Goal: Find specific page/section: Find specific page/section

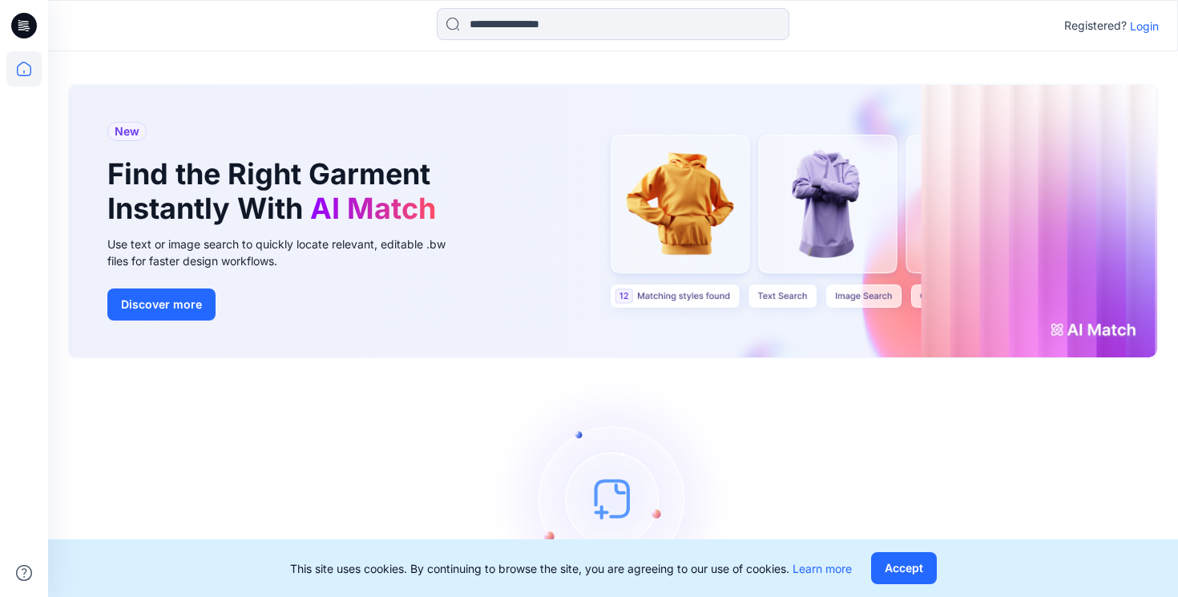
click at [1142, 29] on p "Login" at bounding box center [1144, 26] width 29 height 17
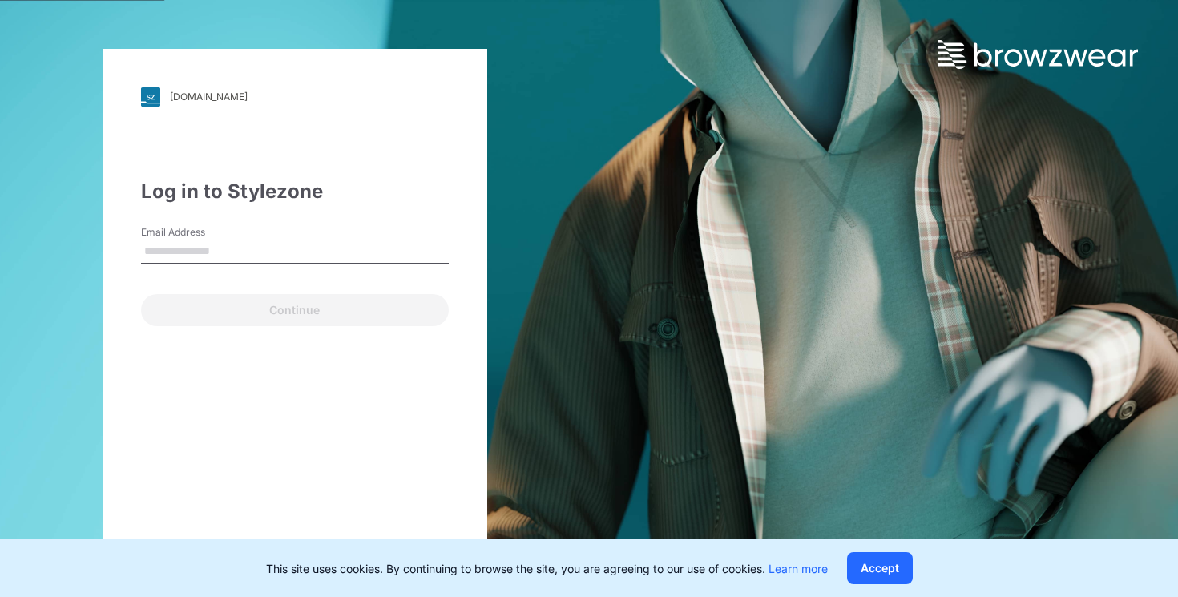
type input "**********"
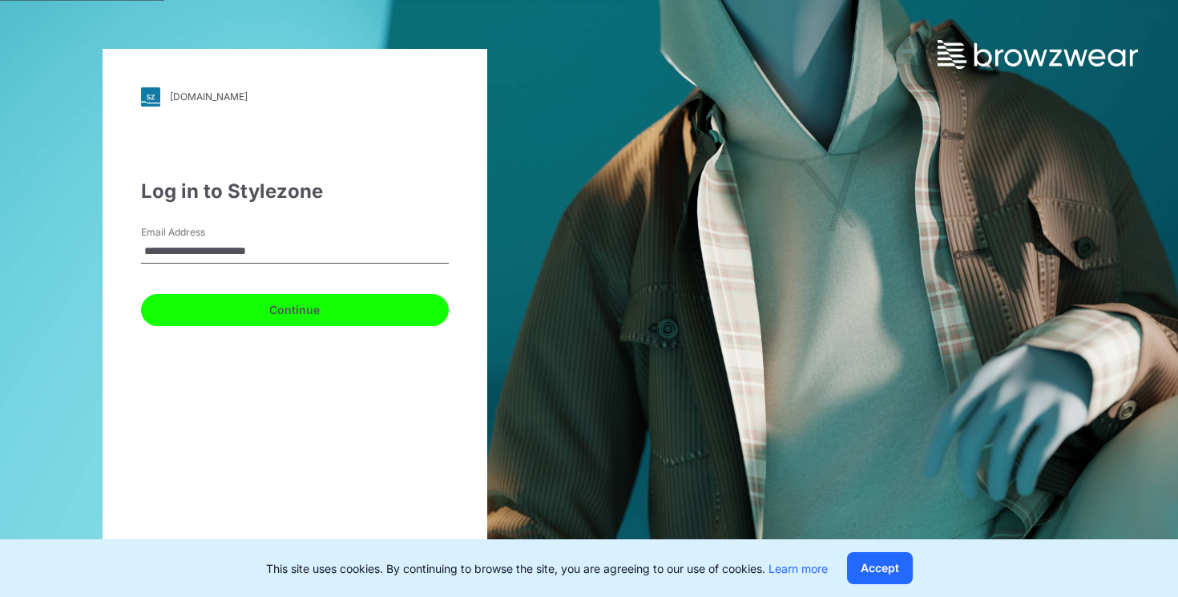
click at [344, 300] on button "Continue" at bounding box center [295, 310] width 308 height 32
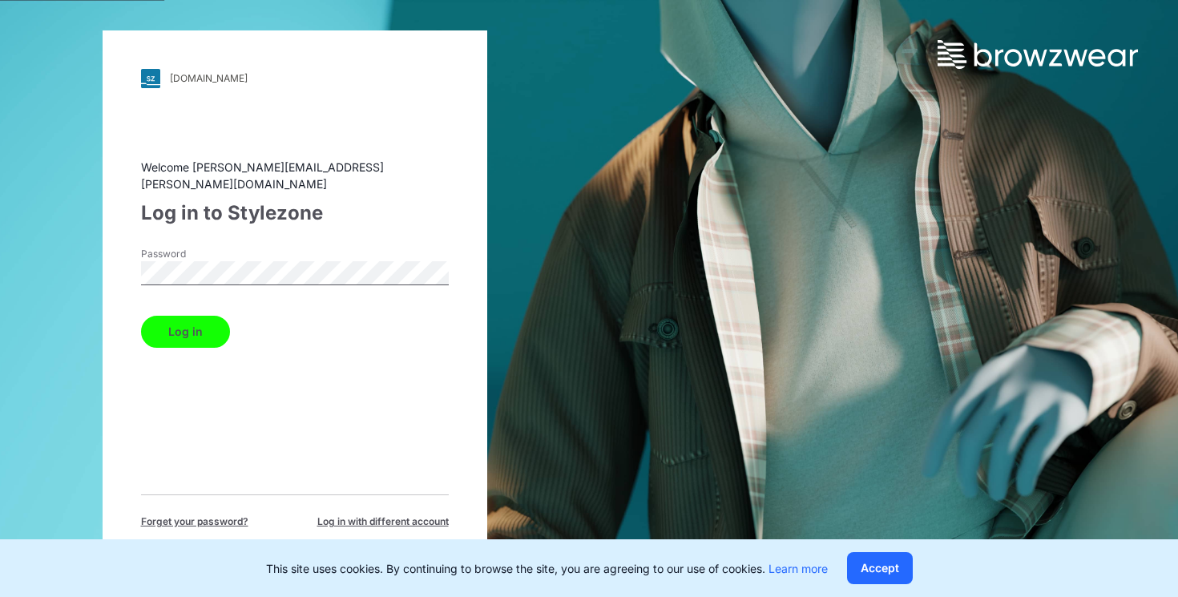
click at [201, 325] on button "Log in" at bounding box center [185, 332] width 89 height 32
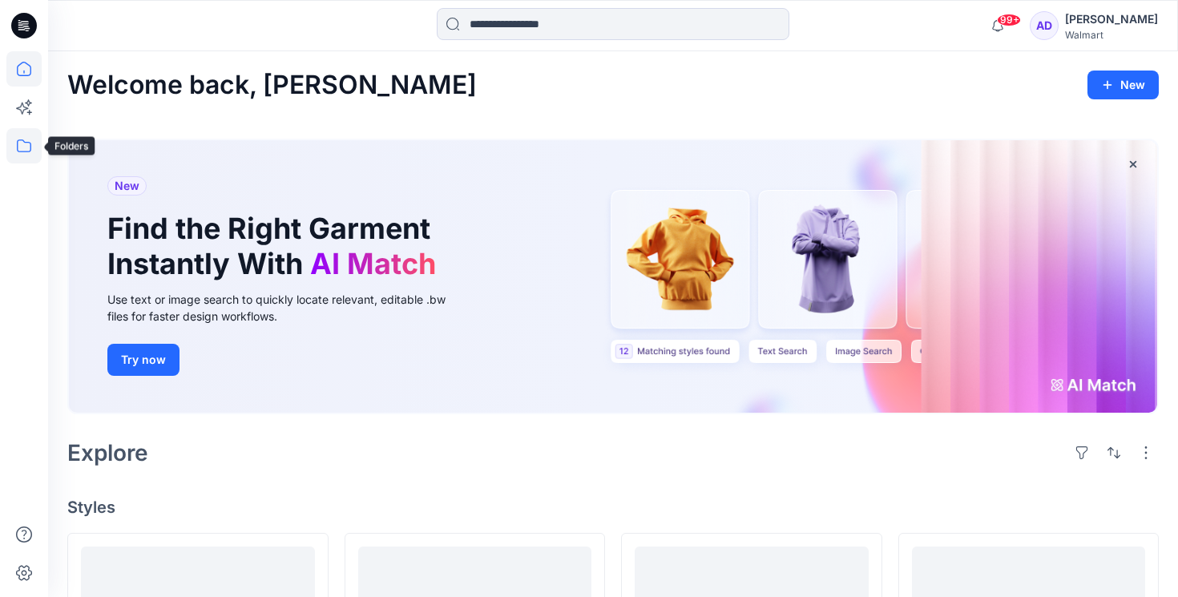
click at [23, 144] on icon at bounding box center [23, 145] width 35 height 35
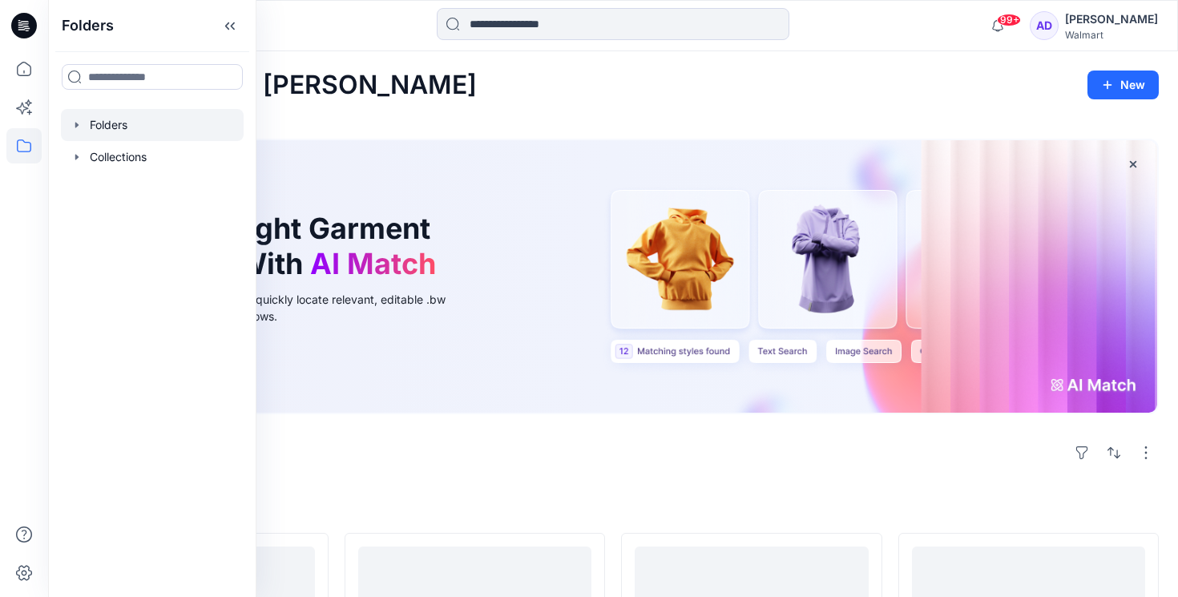
click at [104, 111] on div at bounding box center [152, 125] width 183 height 32
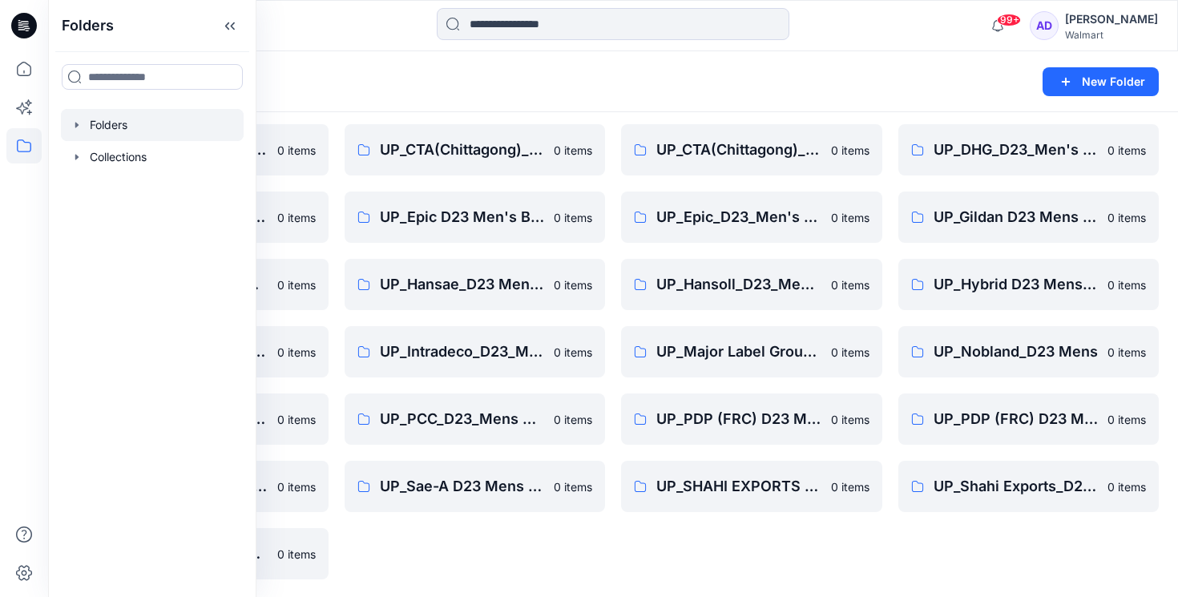
scroll to position [458, 0]
click at [776, 336] on link "UP_Major Label Group D23 Men's Tops" at bounding box center [751, 350] width 261 height 51
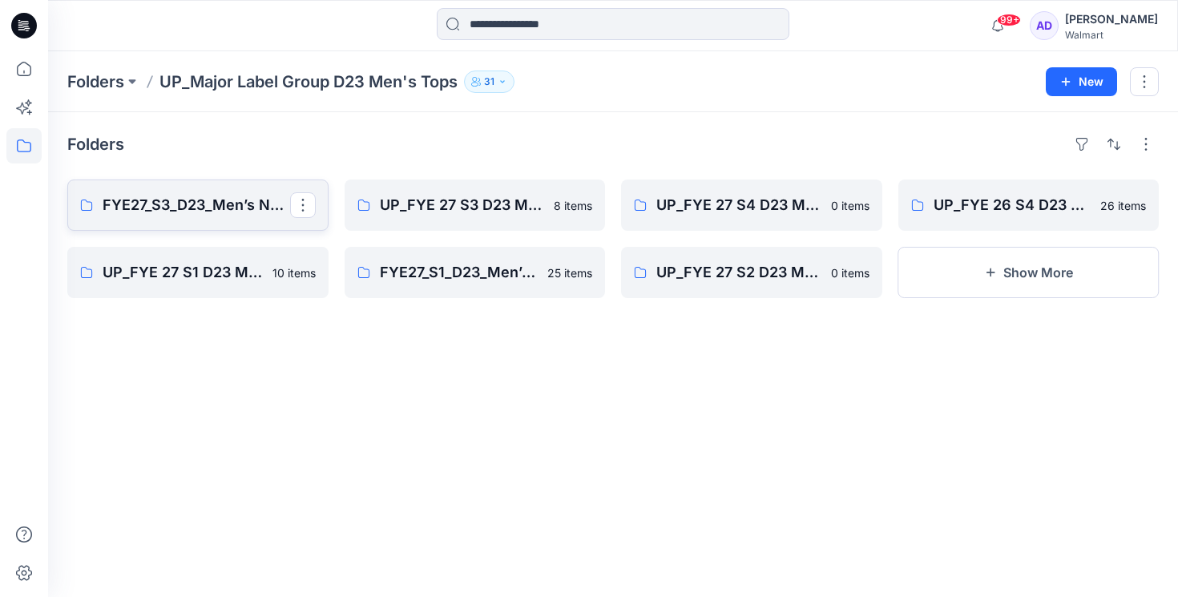
click at [213, 197] on p "FYE27_S3_D23_Men’s NOBO Tops_ Major Label Group" at bounding box center [196, 205] width 187 height 22
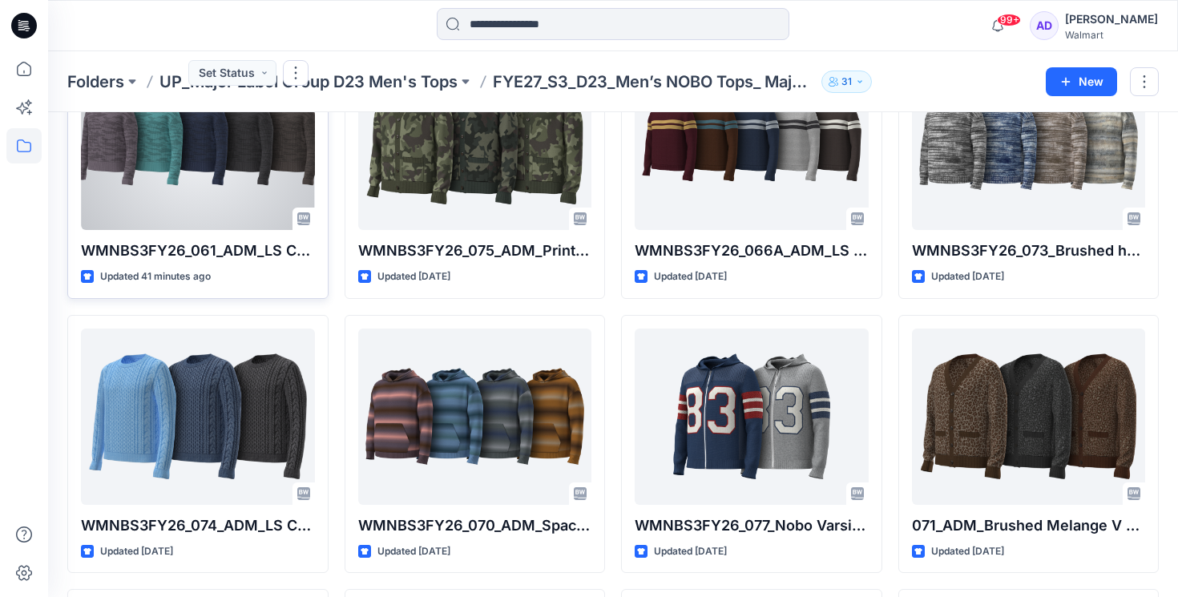
scroll to position [141, 0]
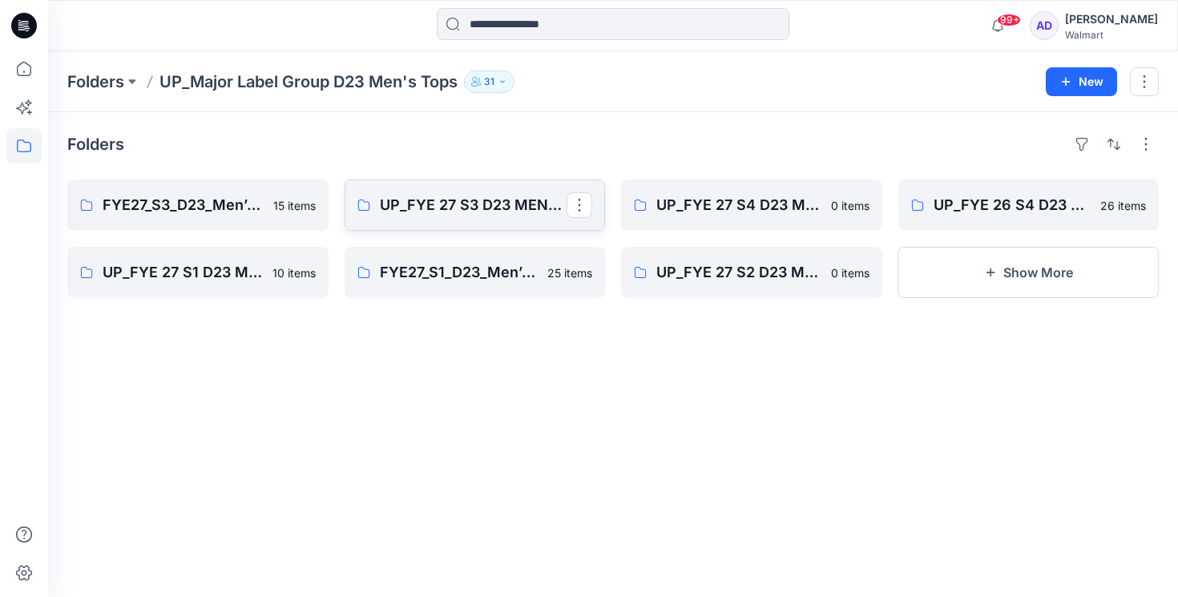
click at [475, 187] on link "UP_FYE 27 S3 D23 MENS TOP MAJOR LABEL GROUP" at bounding box center [475, 204] width 261 height 51
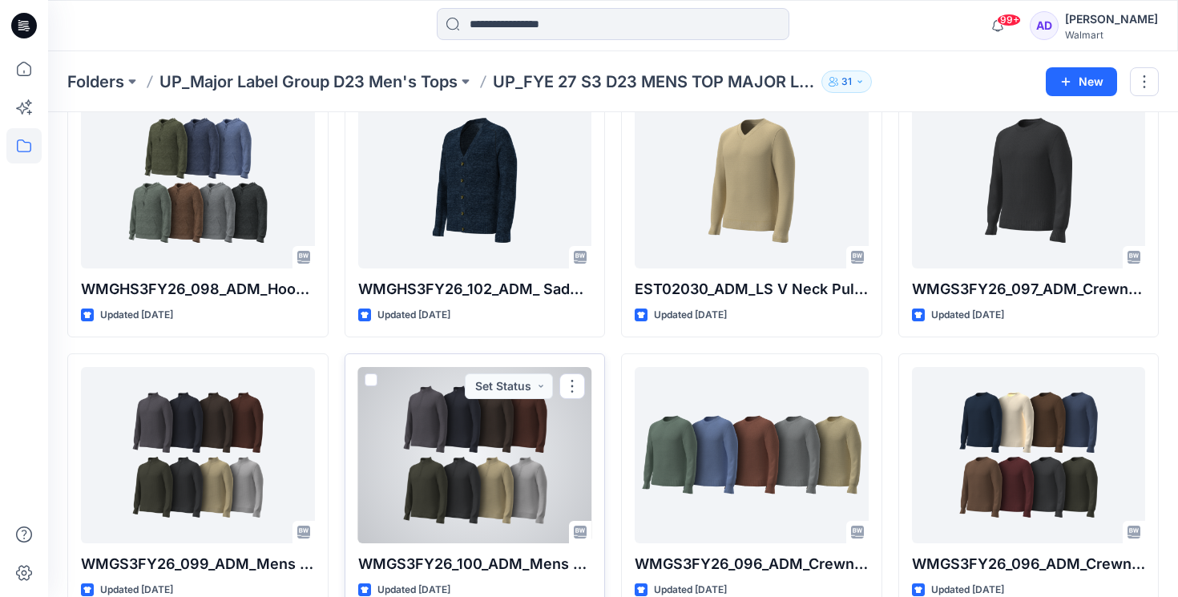
scroll to position [97, 0]
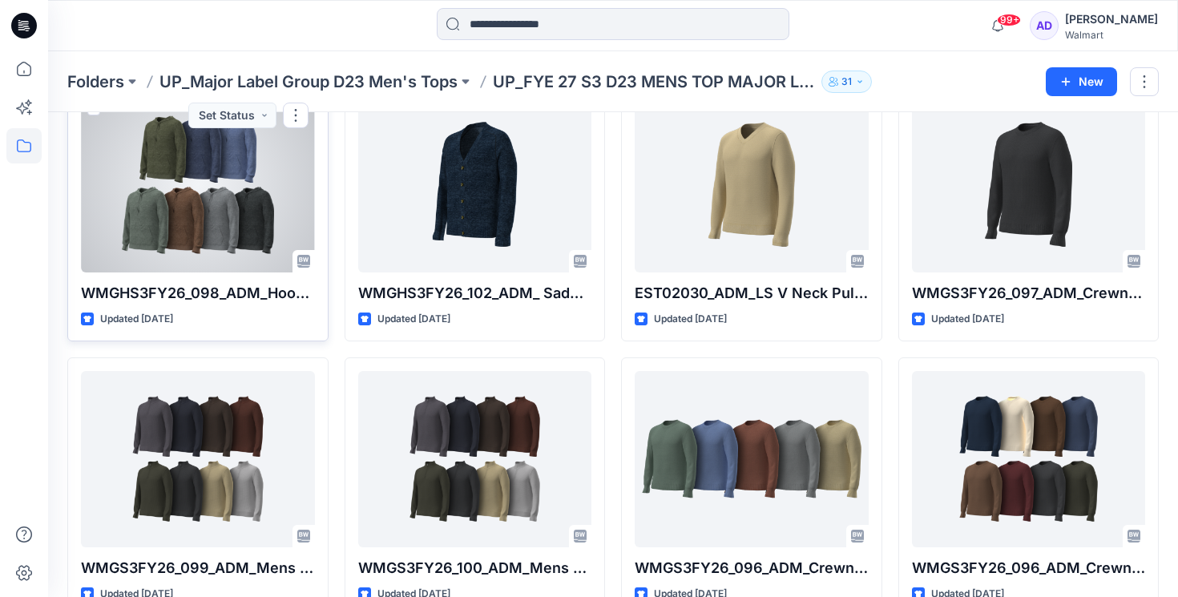
click at [232, 261] on div at bounding box center [198, 184] width 234 height 176
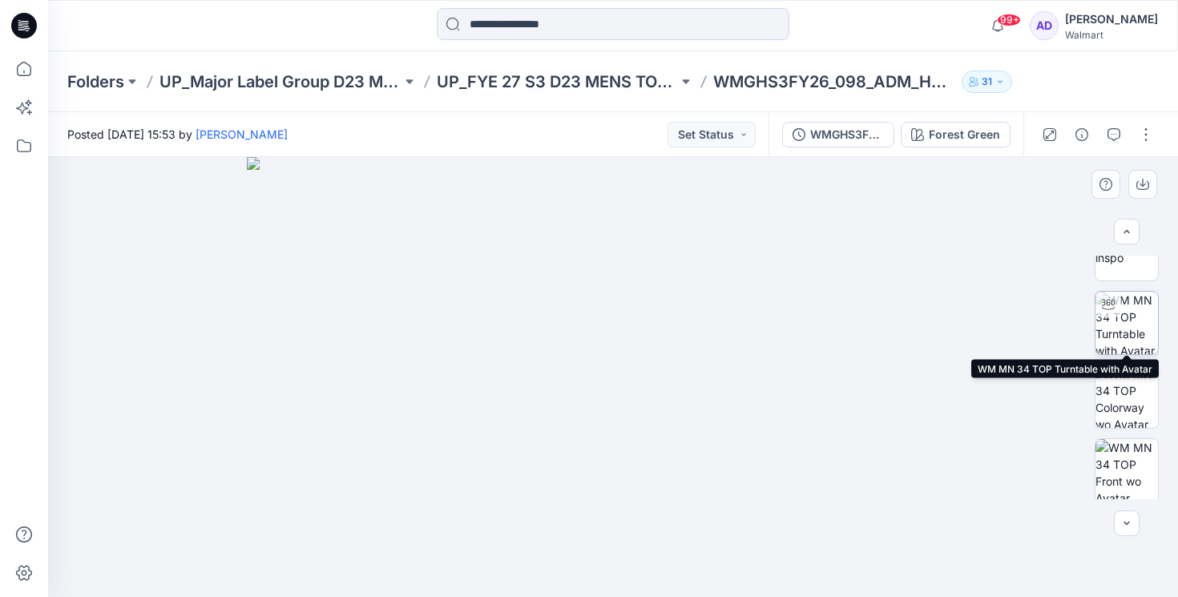
scroll to position [114, 0]
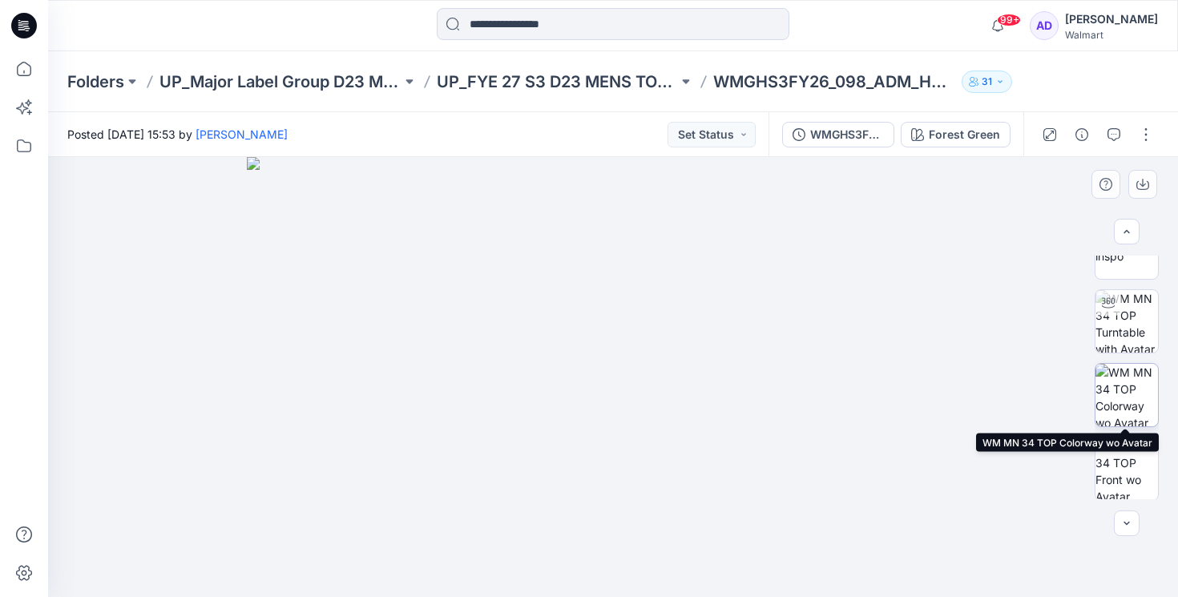
click at [1136, 398] on img at bounding box center [1126, 395] width 62 height 62
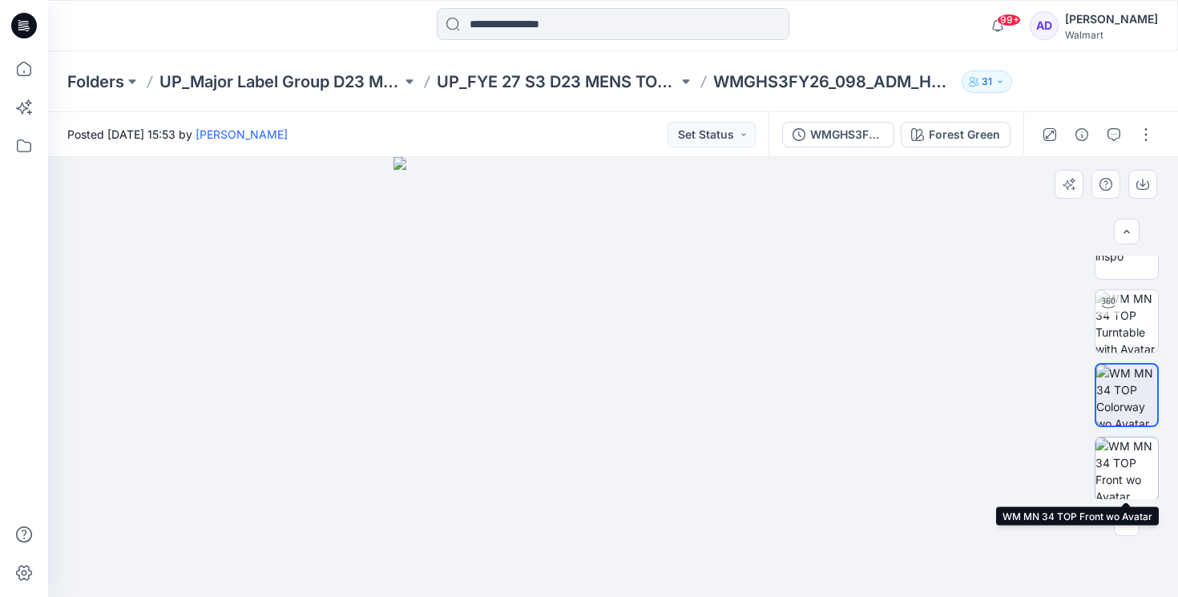
click at [1131, 458] on img at bounding box center [1126, 468] width 62 height 62
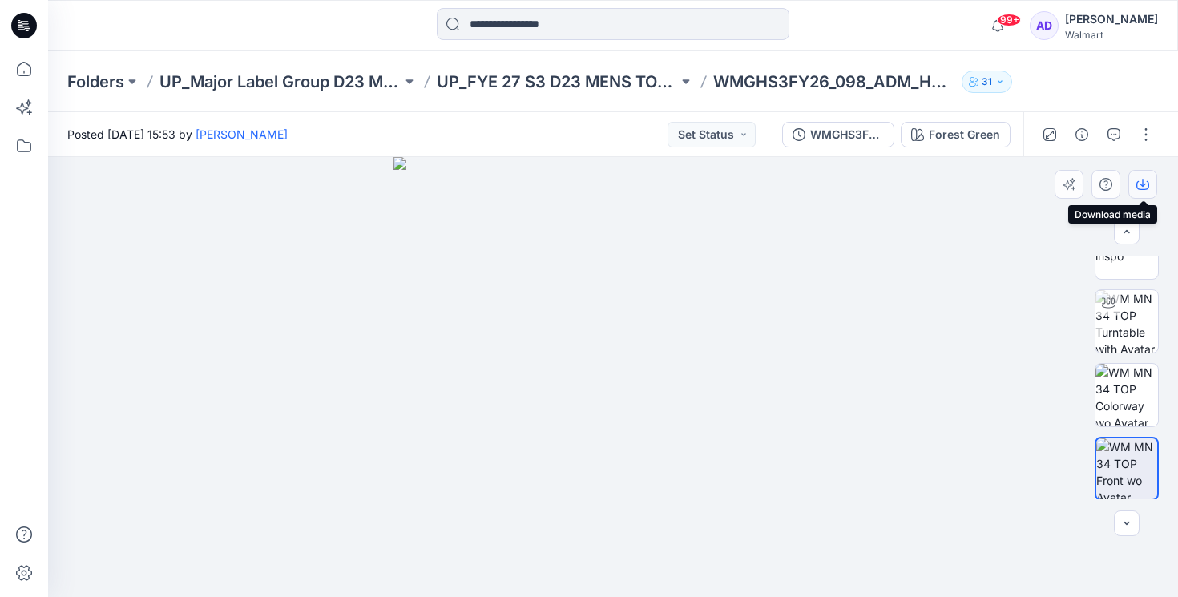
click at [1143, 191] on button "button" at bounding box center [1142, 184] width 29 height 29
click at [1026, 358] on div at bounding box center [613, 377] width 1130 height 440
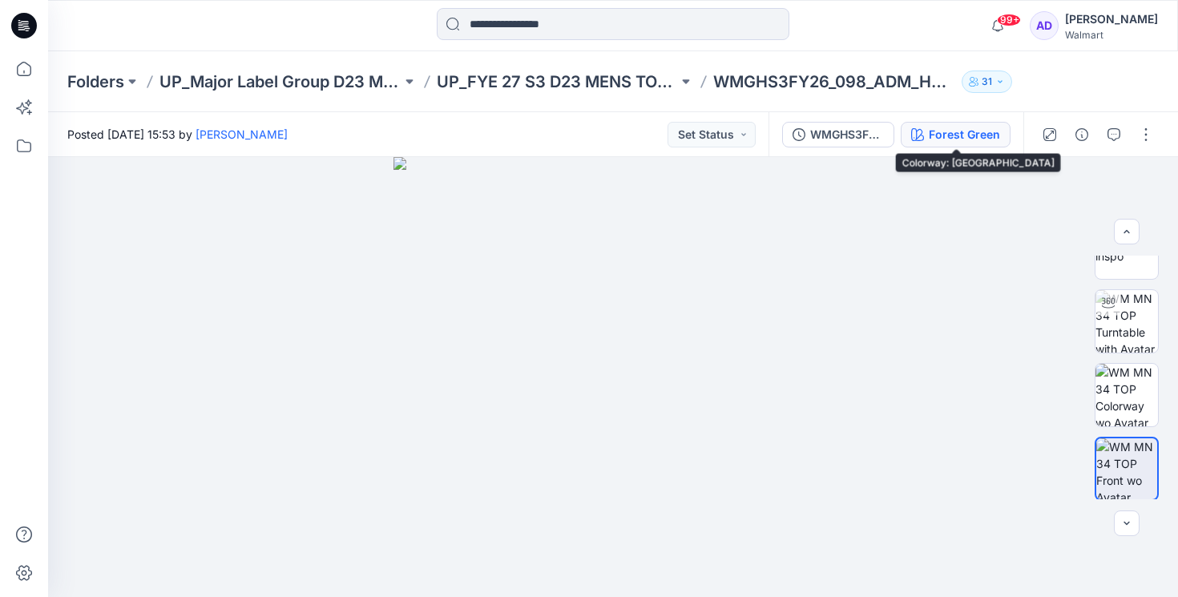
click at [967, 131] on div "Forest Green" at bounding box center [964, 135] width 71 height 18
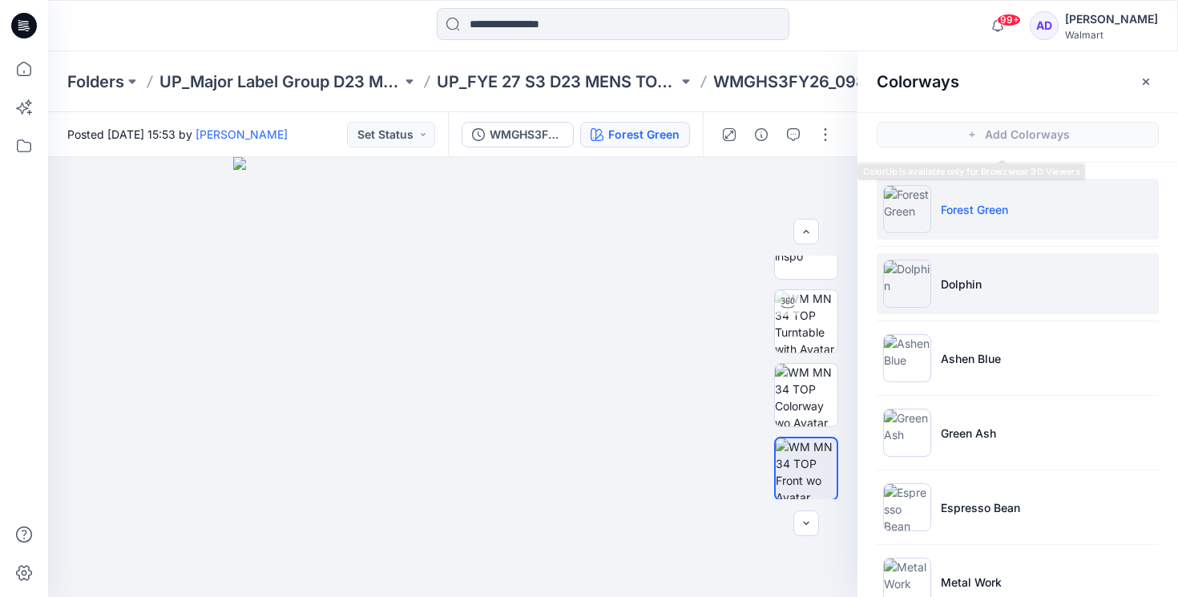
click at [970, 284] on p "Dolphin" at bounding box center [961, 284] width 41 height 17
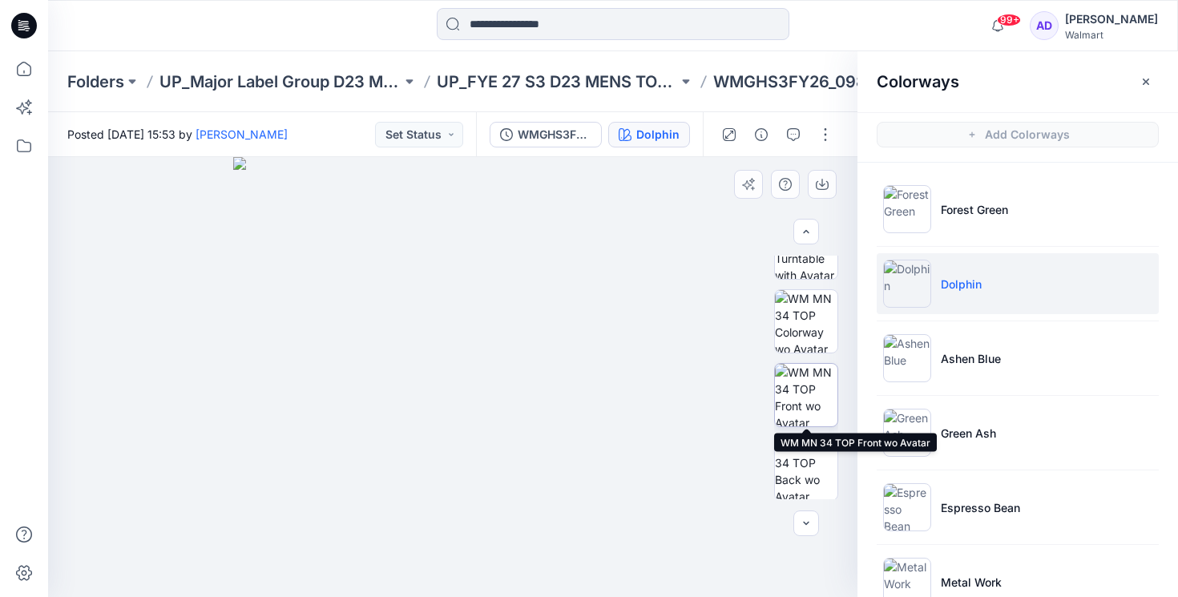
click at [815, 378] on img at bounding box center [806, 395] width 62 height 62
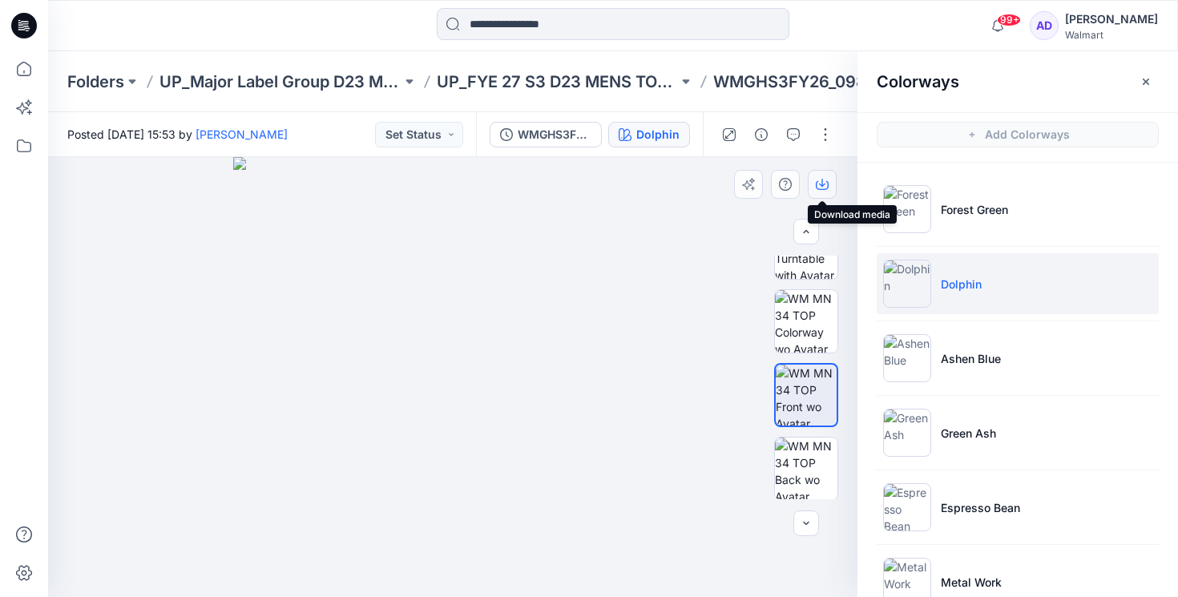
click at [821, 184] on icon "button" at bounding box center [822, 184] width 13 height 13
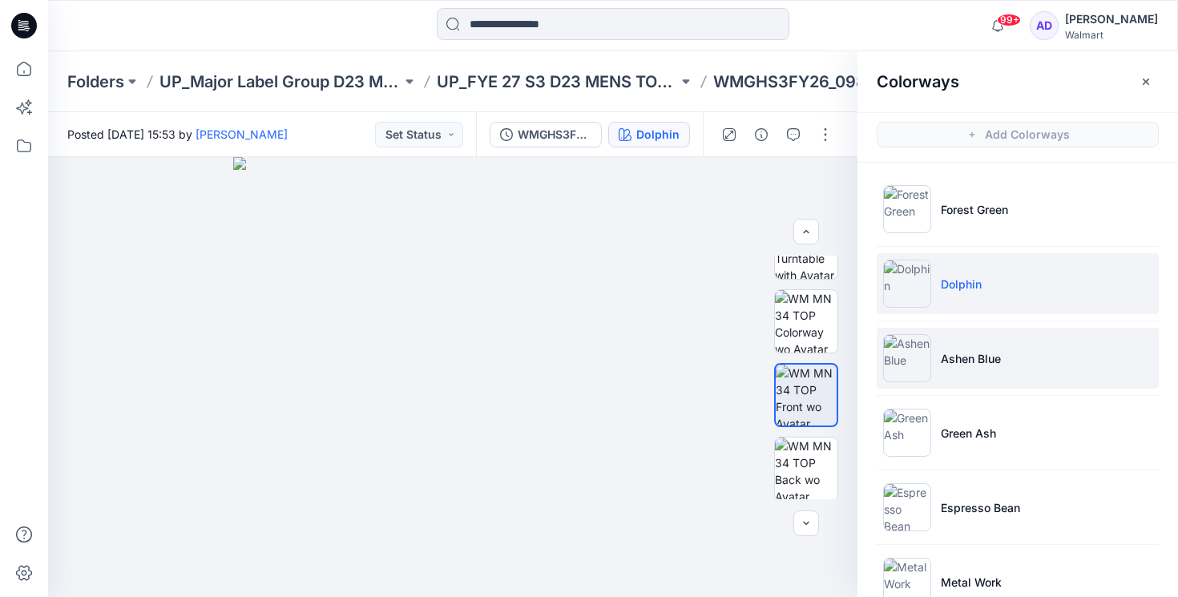
click at [914, 353] on img at bounding box center [907, 358] width 48 height 48
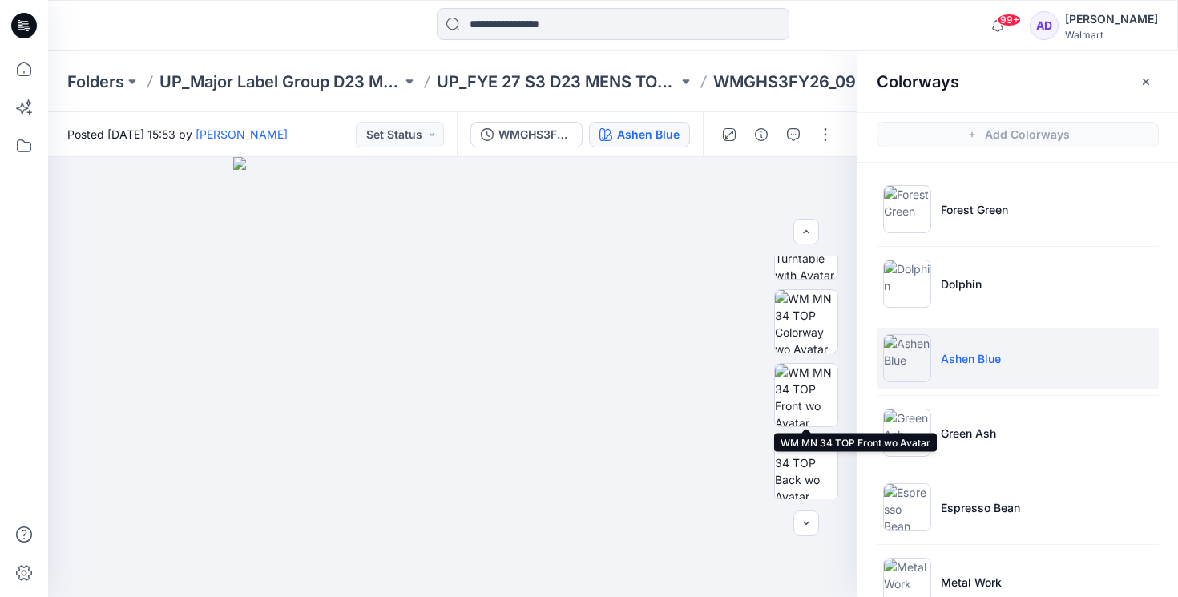
click at [799, 399] on img at bounding box center [806, 395] width 62 height 62
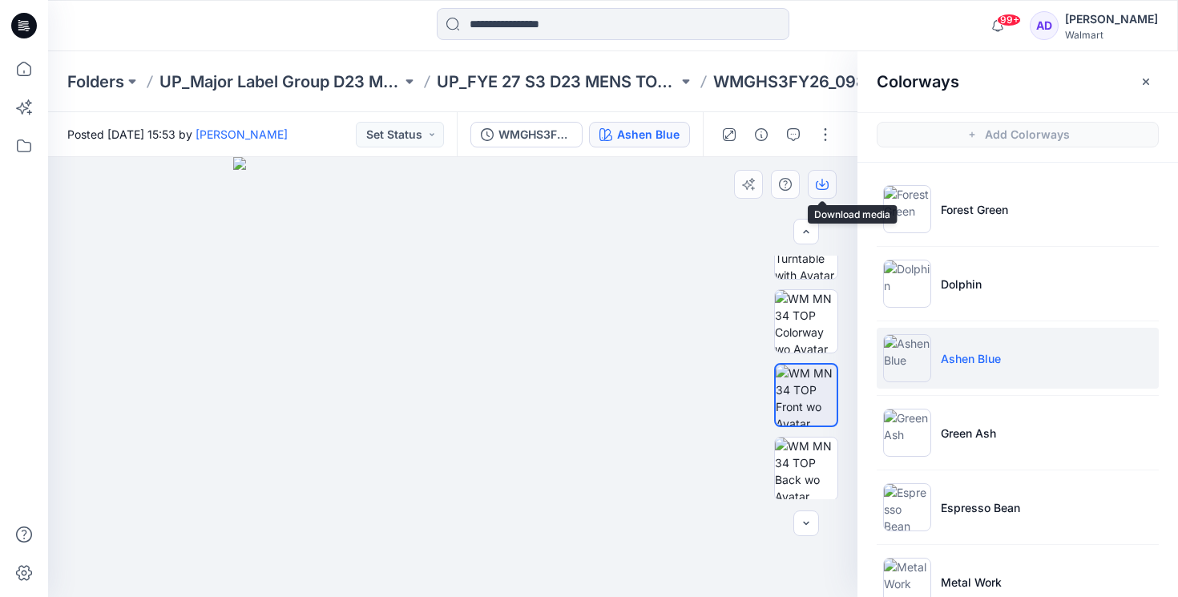
click at [820, 195] on button "button" at bounding box center [822, 184] width 29 height 29
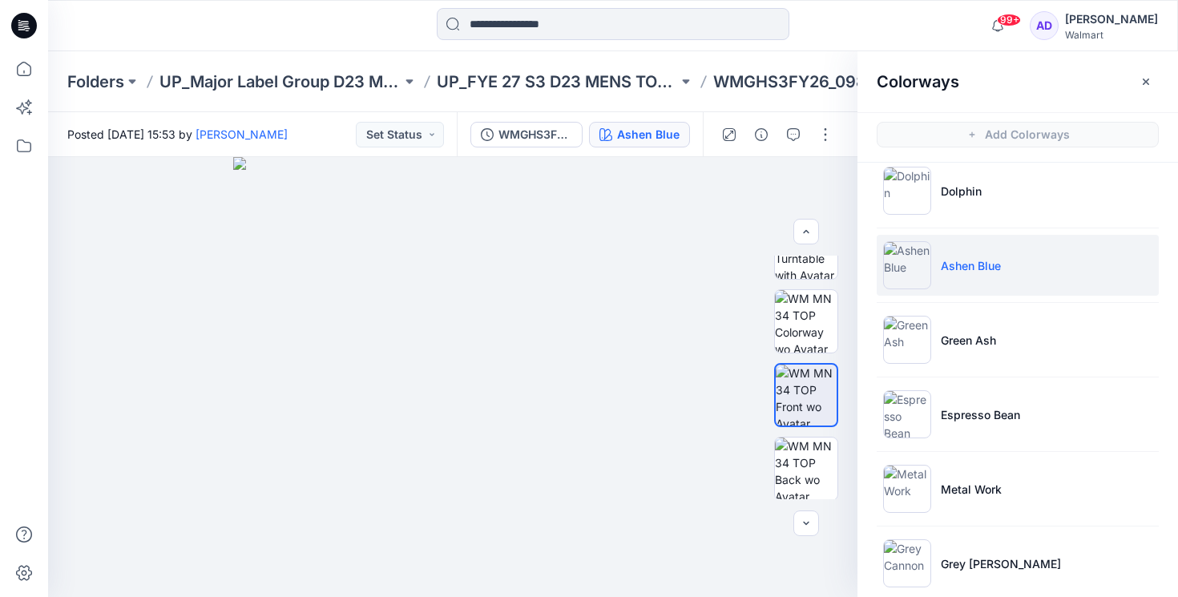
scroll to position [95, 0]
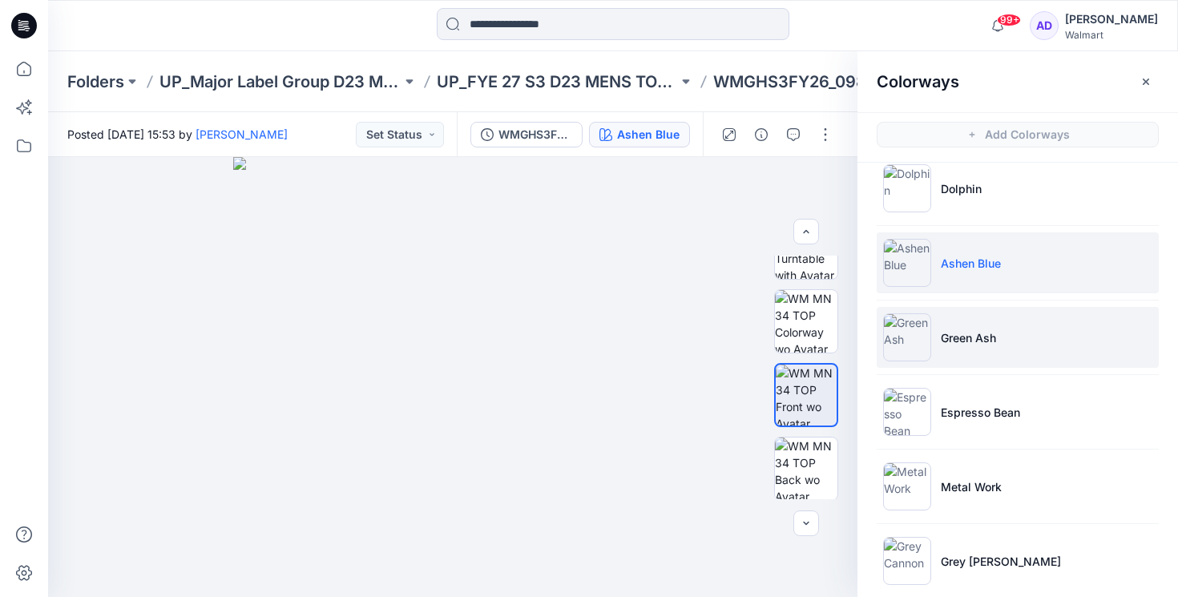
click at [921, 346] on img at bounding box center [907, 337] width 48 height 48
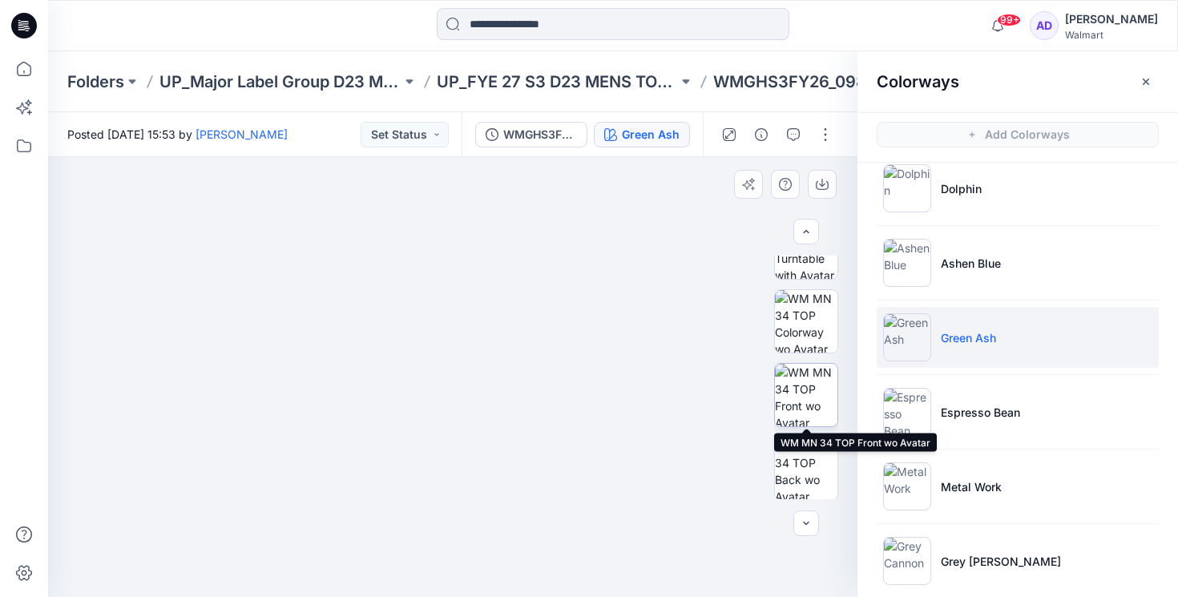
click at [796, 401] on img at bounding box center [806, 395] width 62 height 62
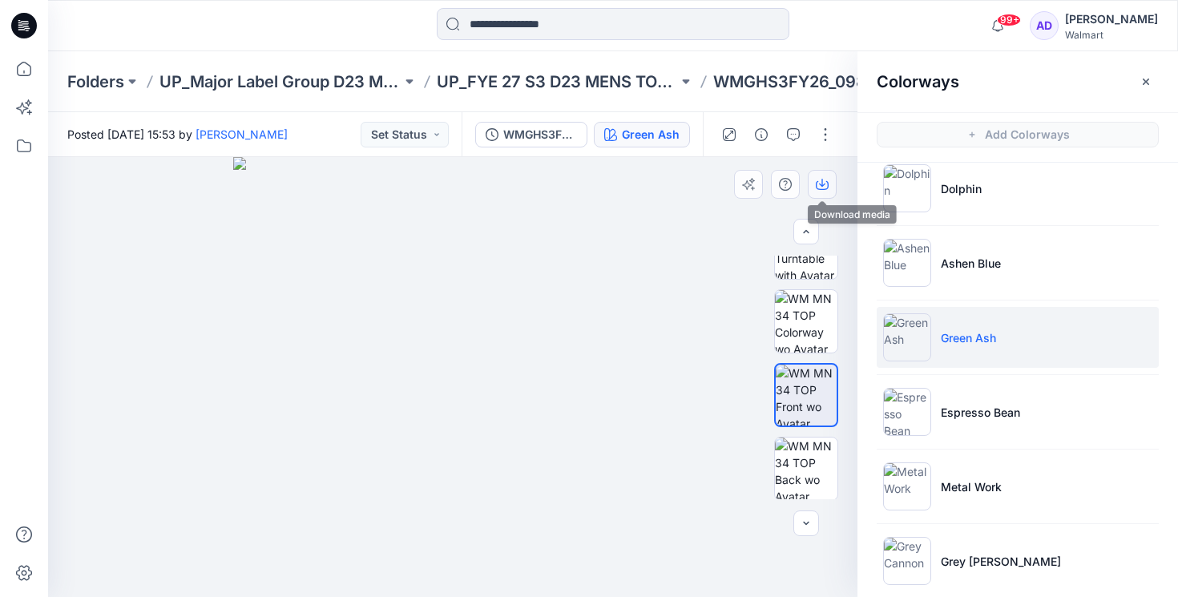
click at [822, 189] on icon "button" at bounding box center [822, 185] width 13 height 9
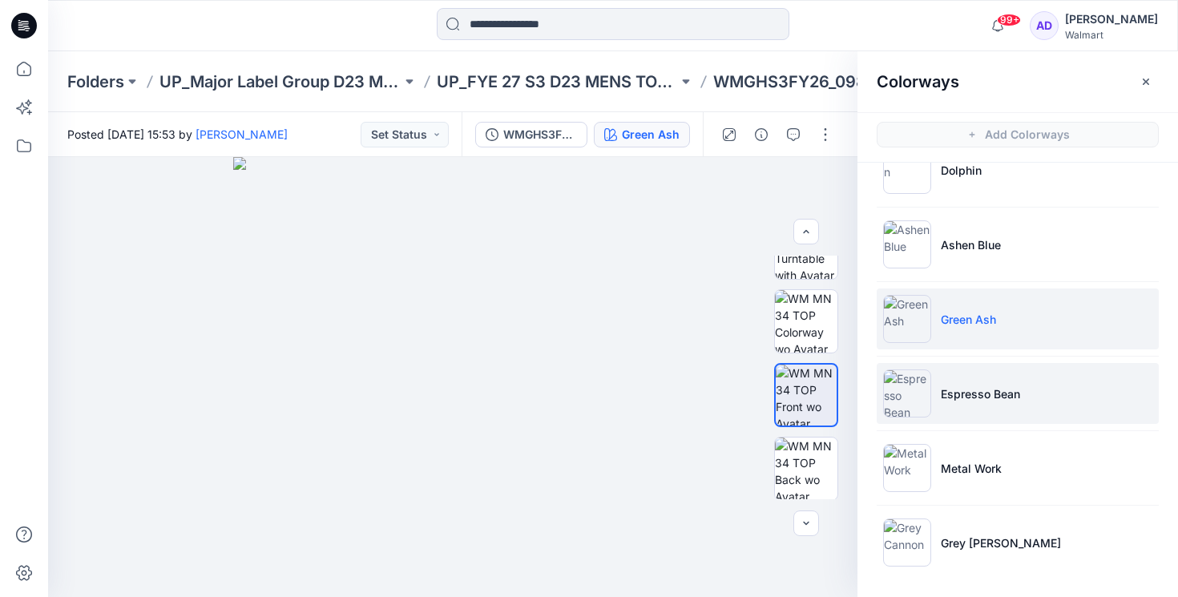
click at [901, 410] on img at bounding box center [907, 393] width 48 height 48
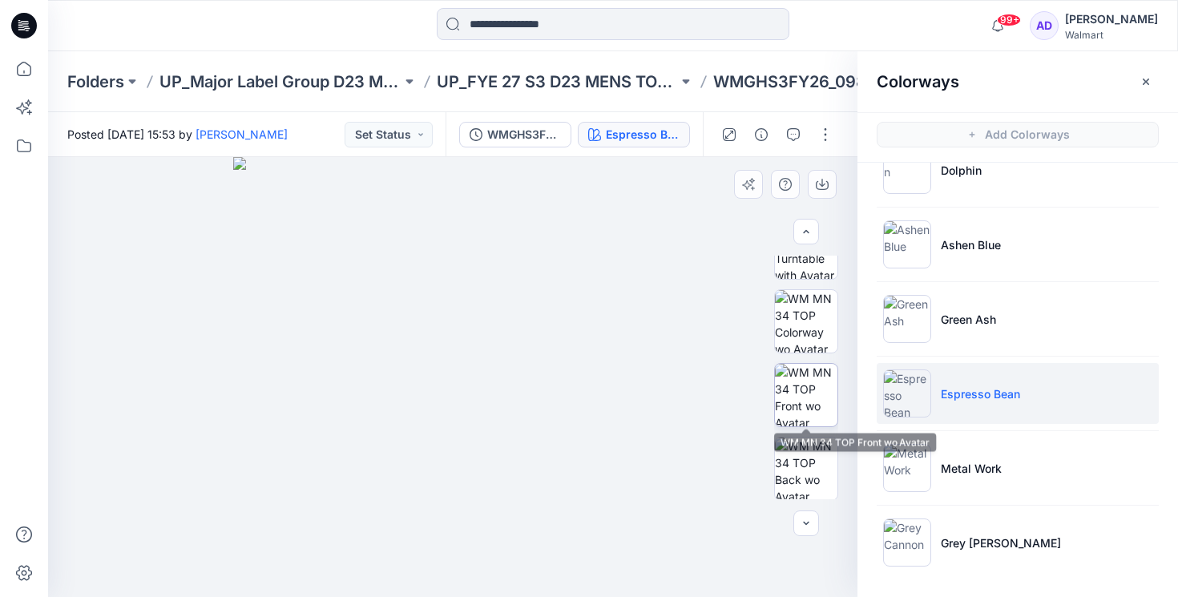
click at [810, 408] on img at bounding box center [806, 395] width 62 height 62
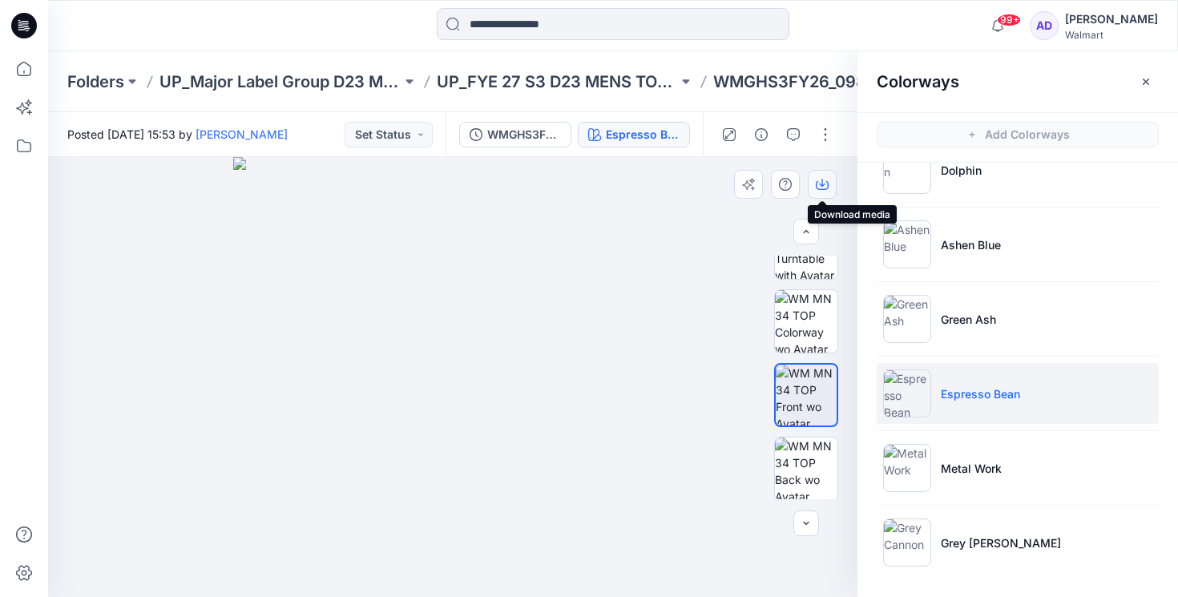
click at [829, 187] on button "button" at bounding box center [822, 184] width 29 height 29
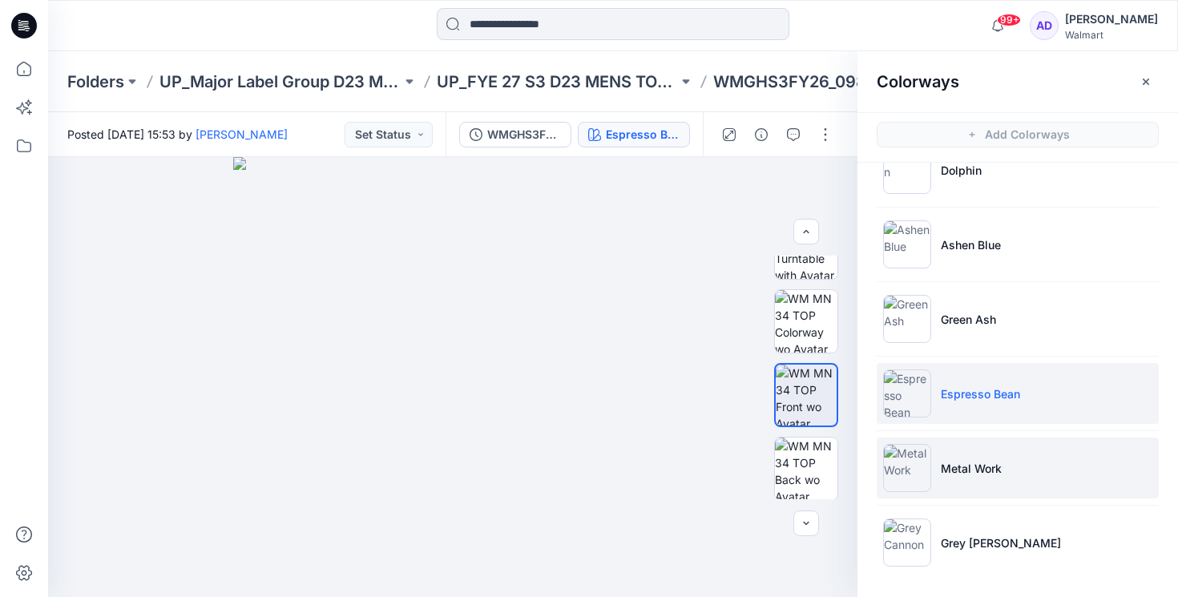
click at [920, 470] on img at bounding box center [907, 468] width 48 height 48
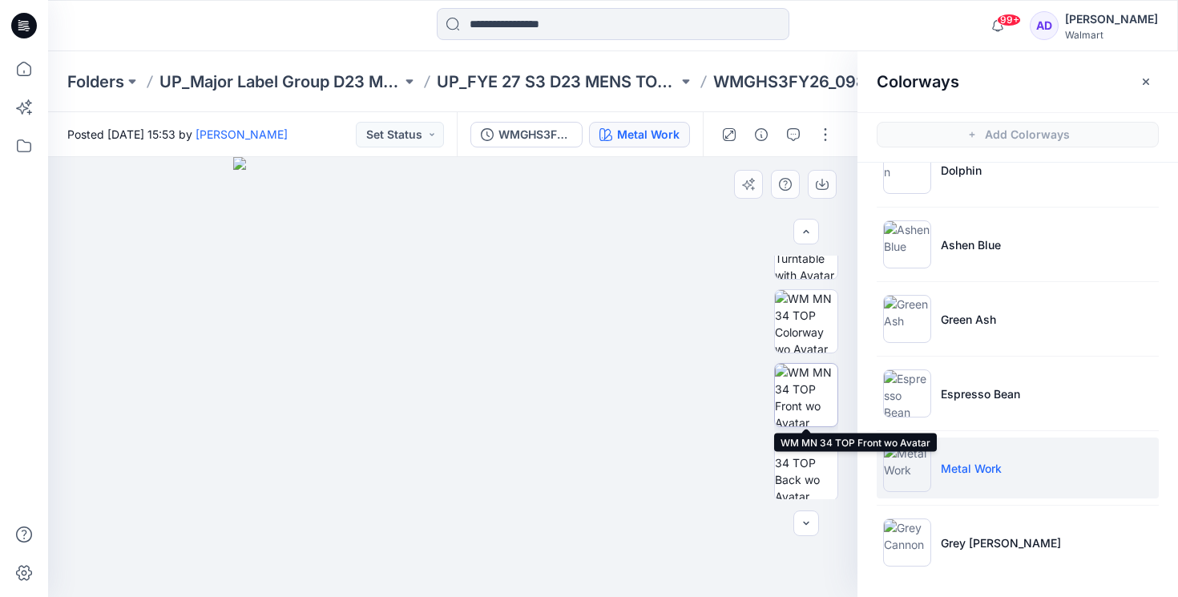
click at [792, 393] on img at bounding box center [806, 395] width 62 height 62
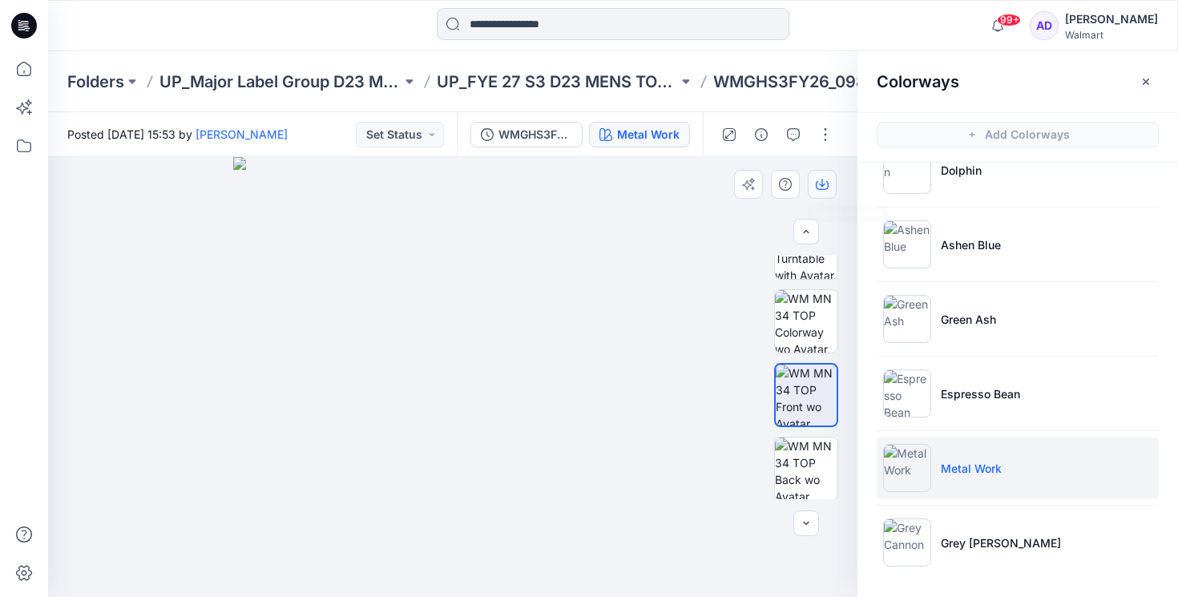
click at [823, 187] on icon "button" at bounding box center [822, 184] width 13 height 13
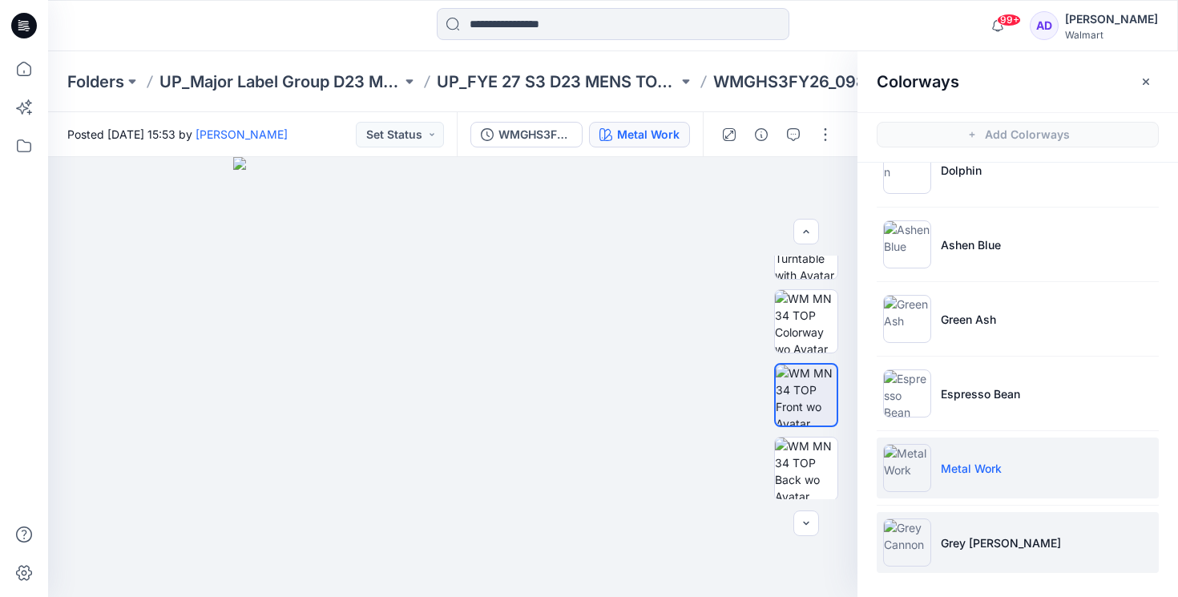
click at [914, 538] on img at bounding box center [907, 542] width 48 height 48
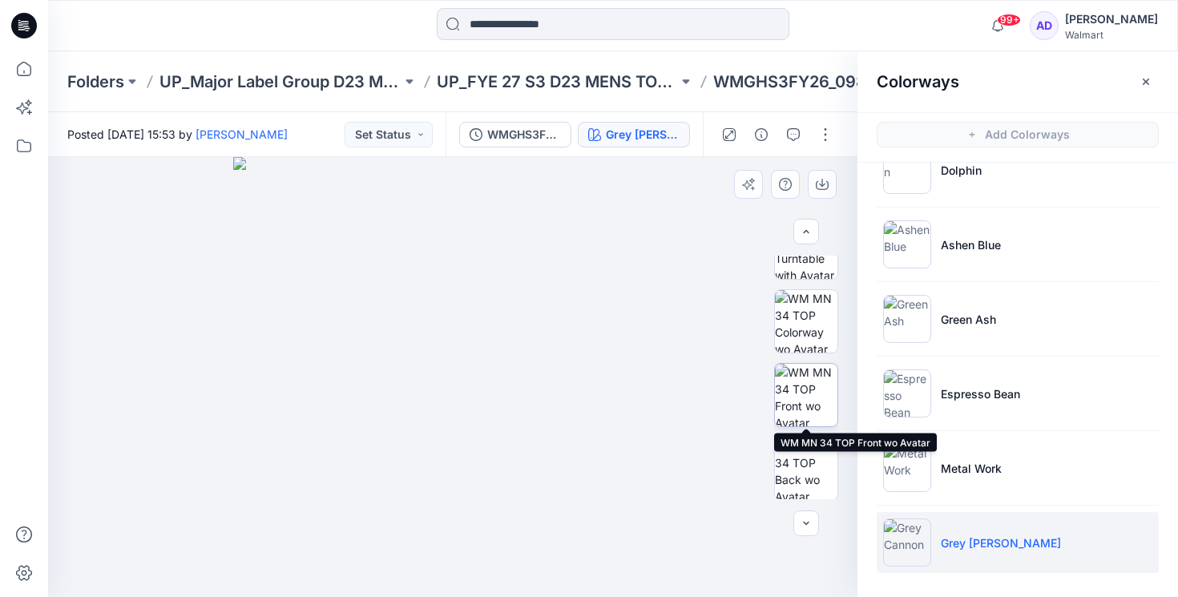
click at [805, 389] on img at bounding box center [806, 395] width 62 height 62
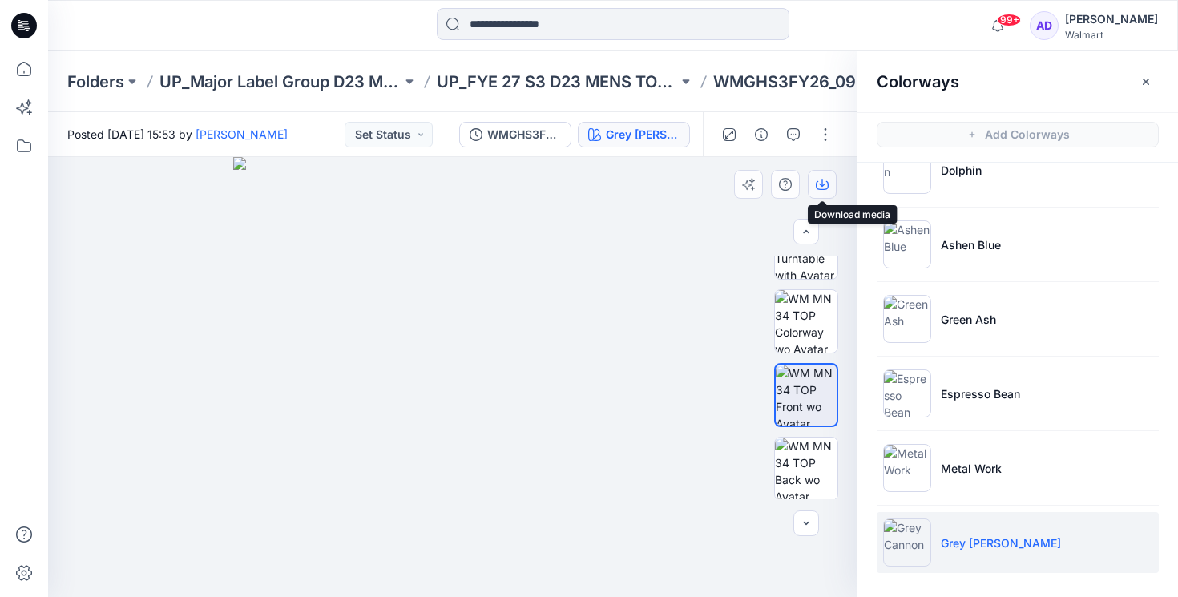
click at [828, 183] on icon "button" at bounding box center [822, 185] width 13 height 9
